Goal: Check status: Verify the current state of an ongoing process or item

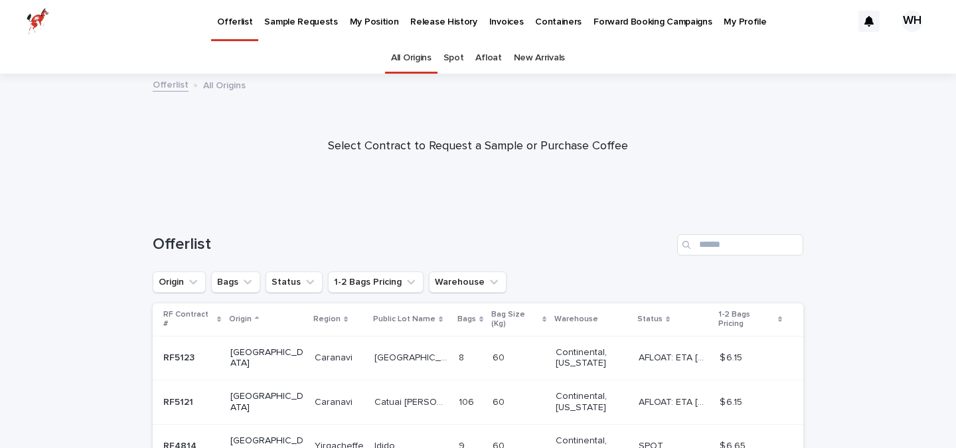
click at [307, 16] on p "Sample Requests" at bounding box center [300, 14] width 73 height 28
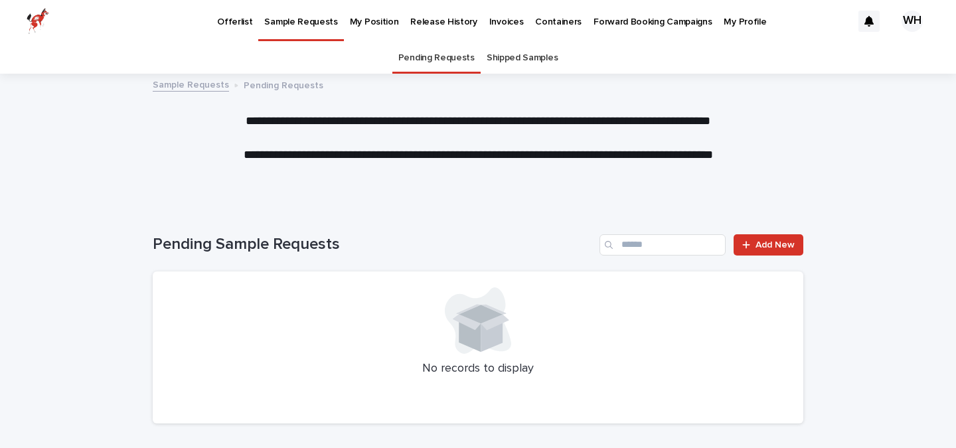
click at [365, 23] on p "My Position" at bounding box center [374, 14] width 49 height 28
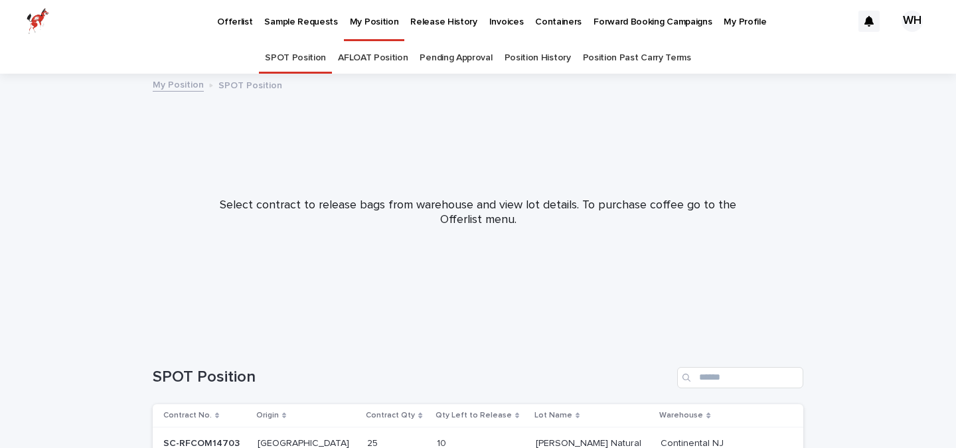
click at [461, 58] on link "Pending Approval" at bounding box center [455, 57] width 72 height 31
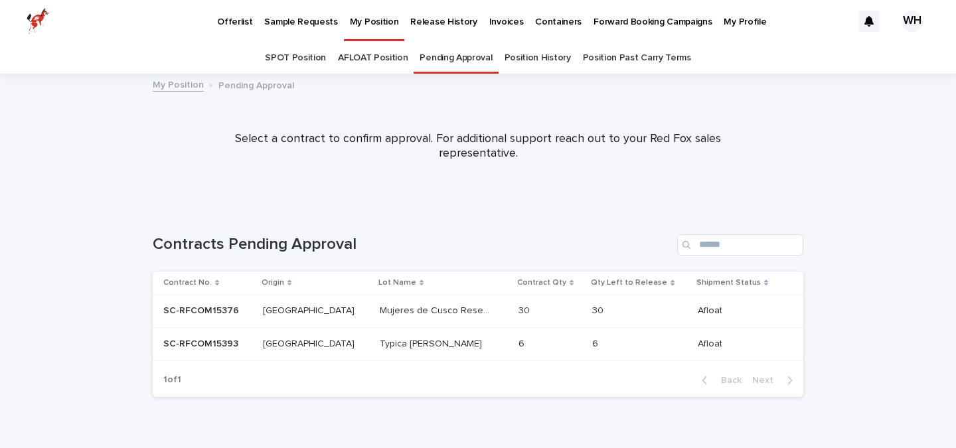
scroll to position [26, 0]
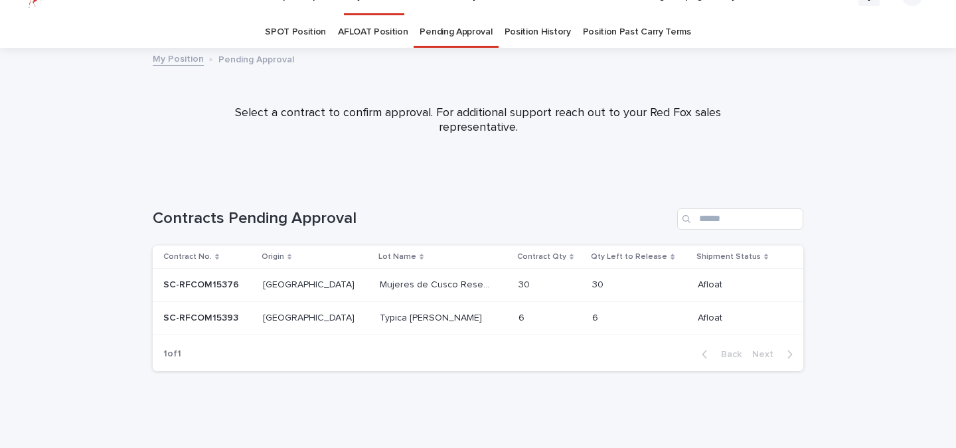
click at [383, 293] on div "Mujeres de Cusco Reserve Mujeres de [GEOGRAPHIC_DATA]" at bounding box center [444, 285] width 128 height 22
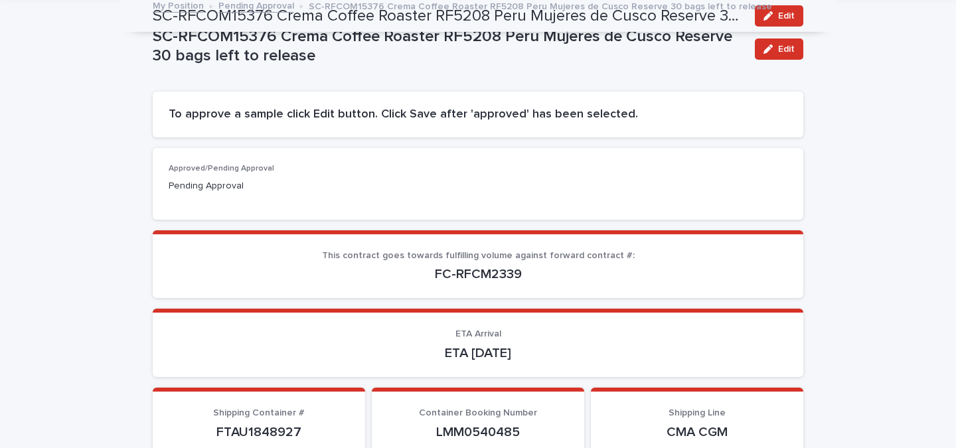
scroll to position [7, 0]
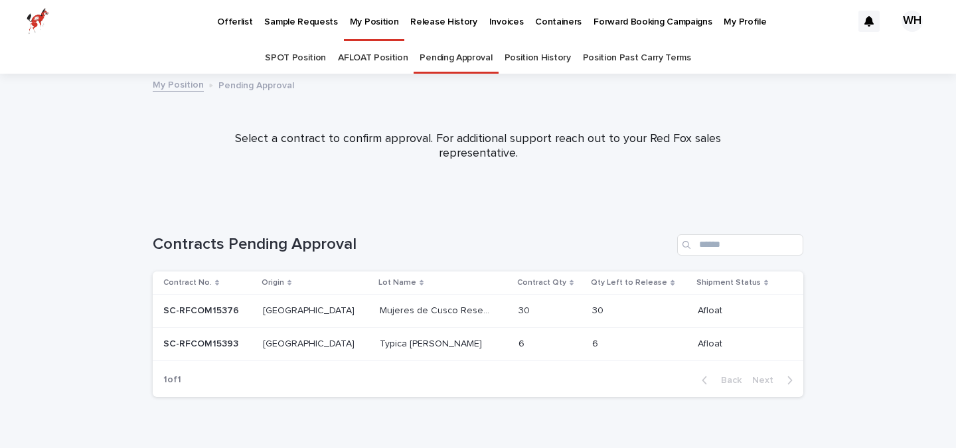
scroll to position [26, 0]
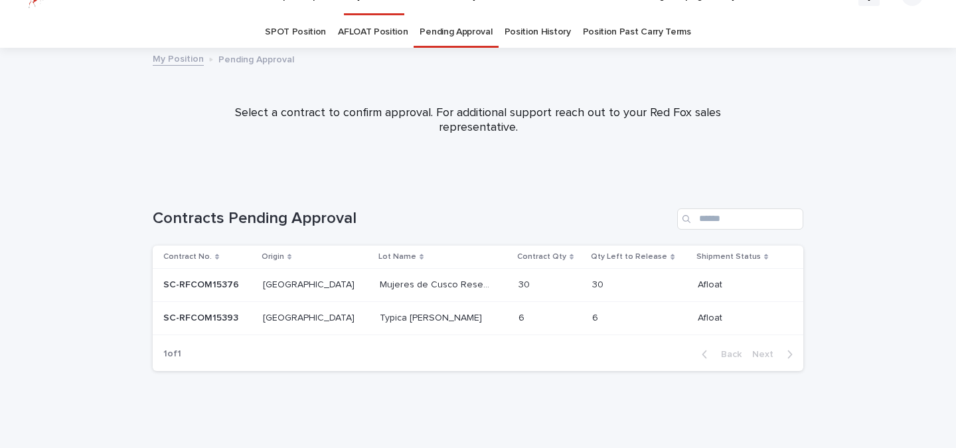
click at [374, 305] on td "Typica [PERSON_NAME] Typica [PERSON_NAME]" at bounding box center [443, 317] width 139 height 33
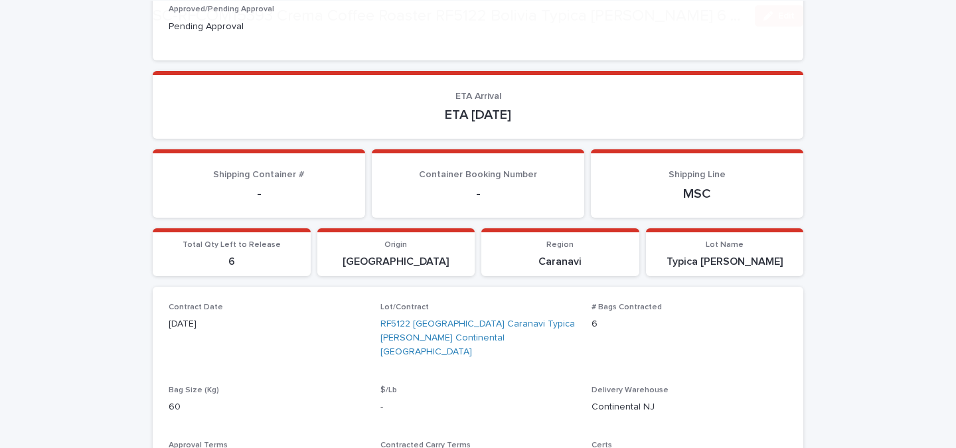
scroll to position [369, 0]
